Goal: Find specific page/section: Find specific page/section

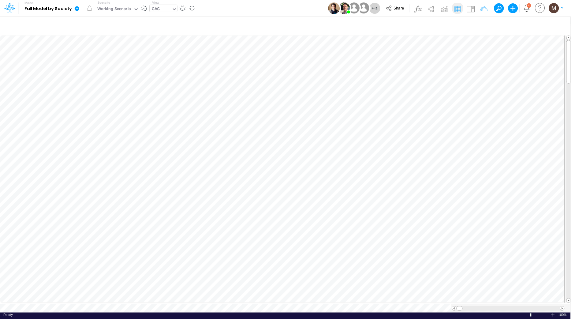
click at [161, 9] on div "CAC" at bounding box center [161, 9] width 22 height 9
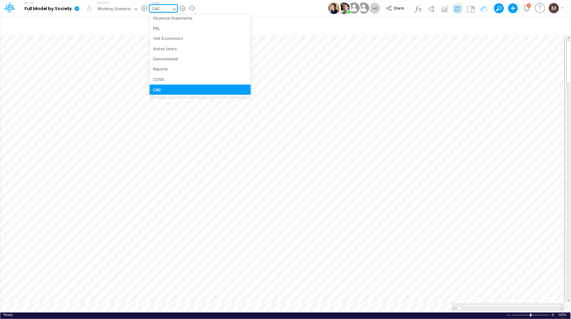
scroll to position [719, 0]
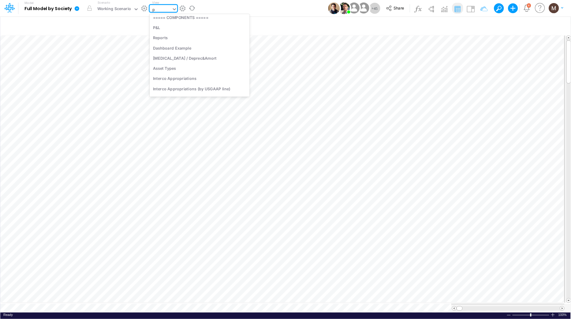
type input "p&"
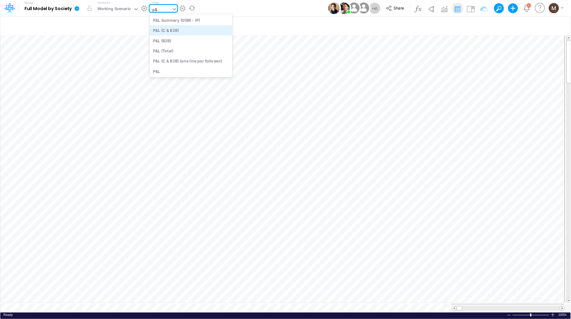
click at [170, 32] on div "P&L (C & B2B)" at bounding box center [191, 30] width 83 height 10
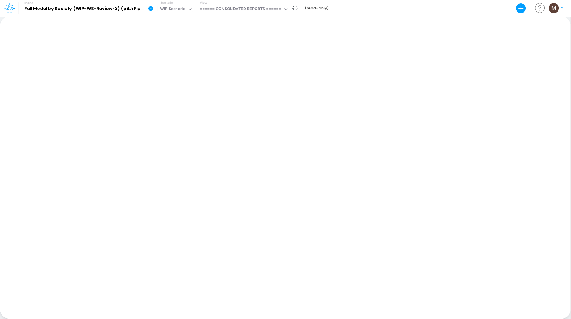
click at [173, 7] on div "WIP Scenario" at bounding box center [172, 9] width 25 height 7
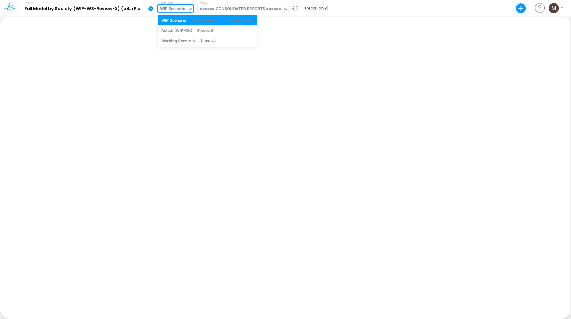
click at [253, 9] on div "====== CONSOLIDATED REPORTS ======" at bounding box center [240, 9] width 81 height 7
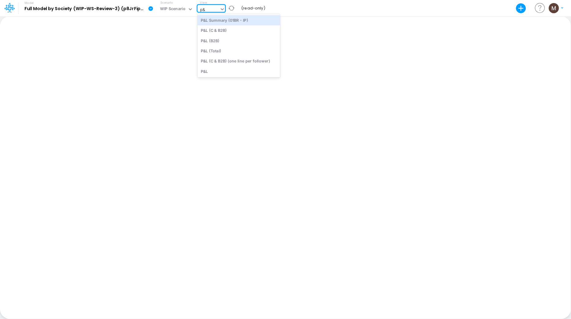
type input "p&l"
click at [224, 19] on div "P&L Summary (01BR - IP)" at bounding box center [239, 20] width 83 height 10
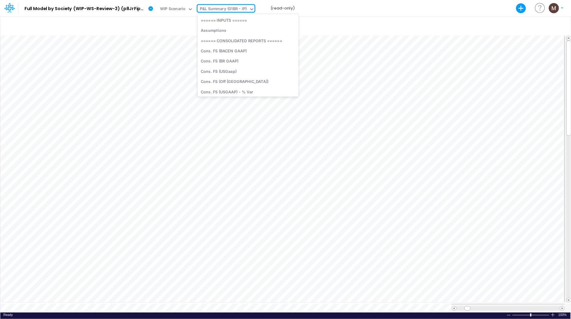
click at [244, 9] on div "P&L Summary (01BR - IP)" at bounding box center [223, 9] width 47 height 7
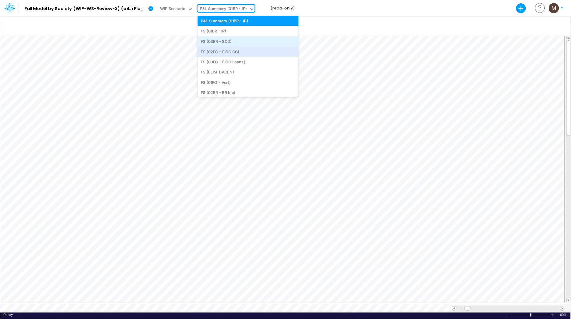
scroll to position [158, 0]
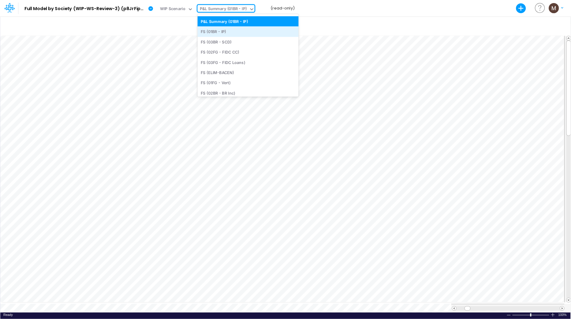
click at [238, 30] on div "FS (01BR - IP)" at bounding box center [248, 32] width 101 height 10
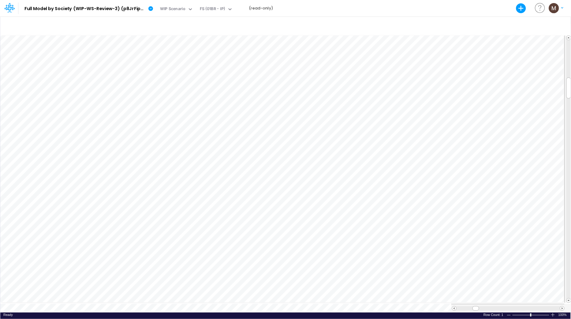
scroll to position [0, 0]
